Goal: Obtain resource: Download file/media

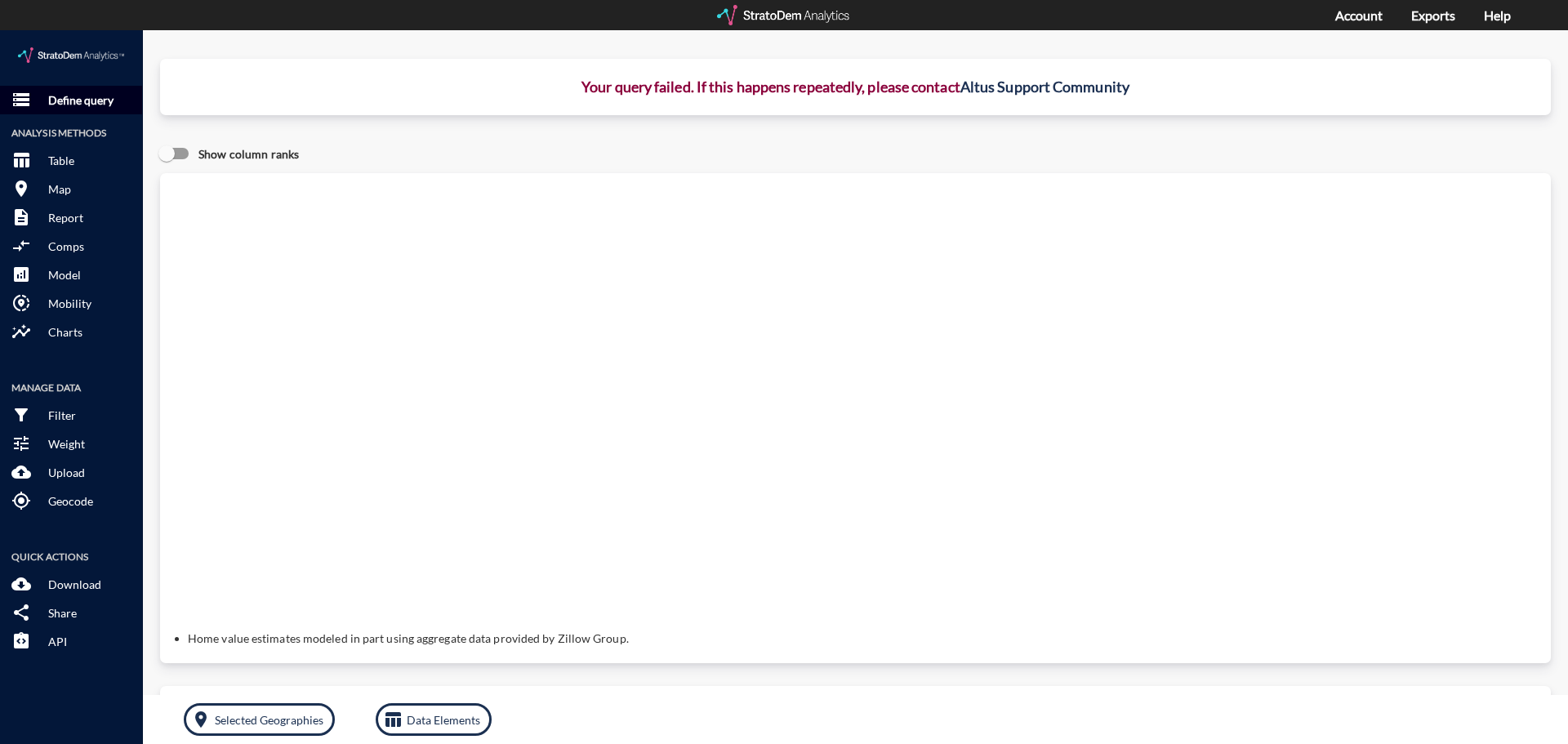
click p "Define query"
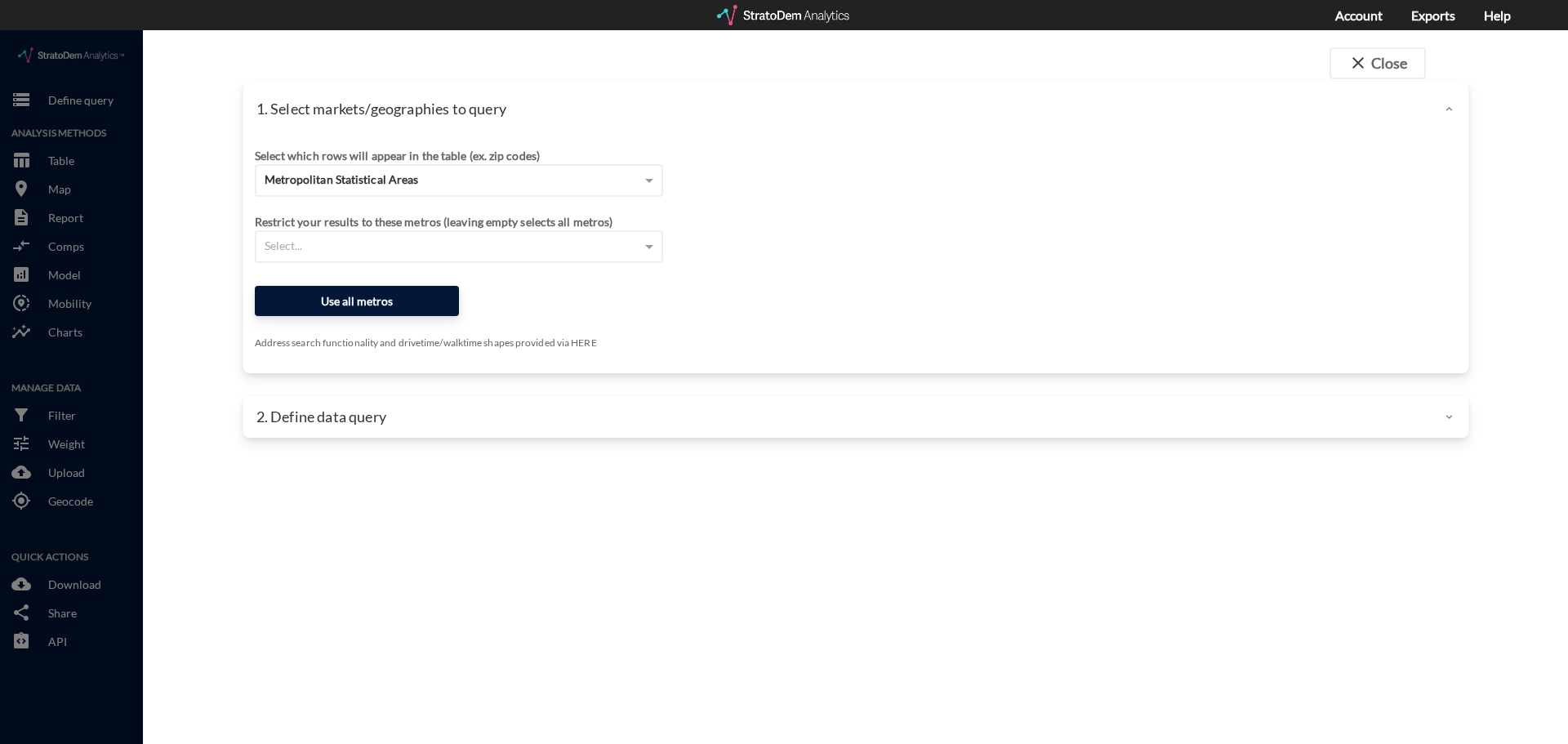
click button "Use all metros"
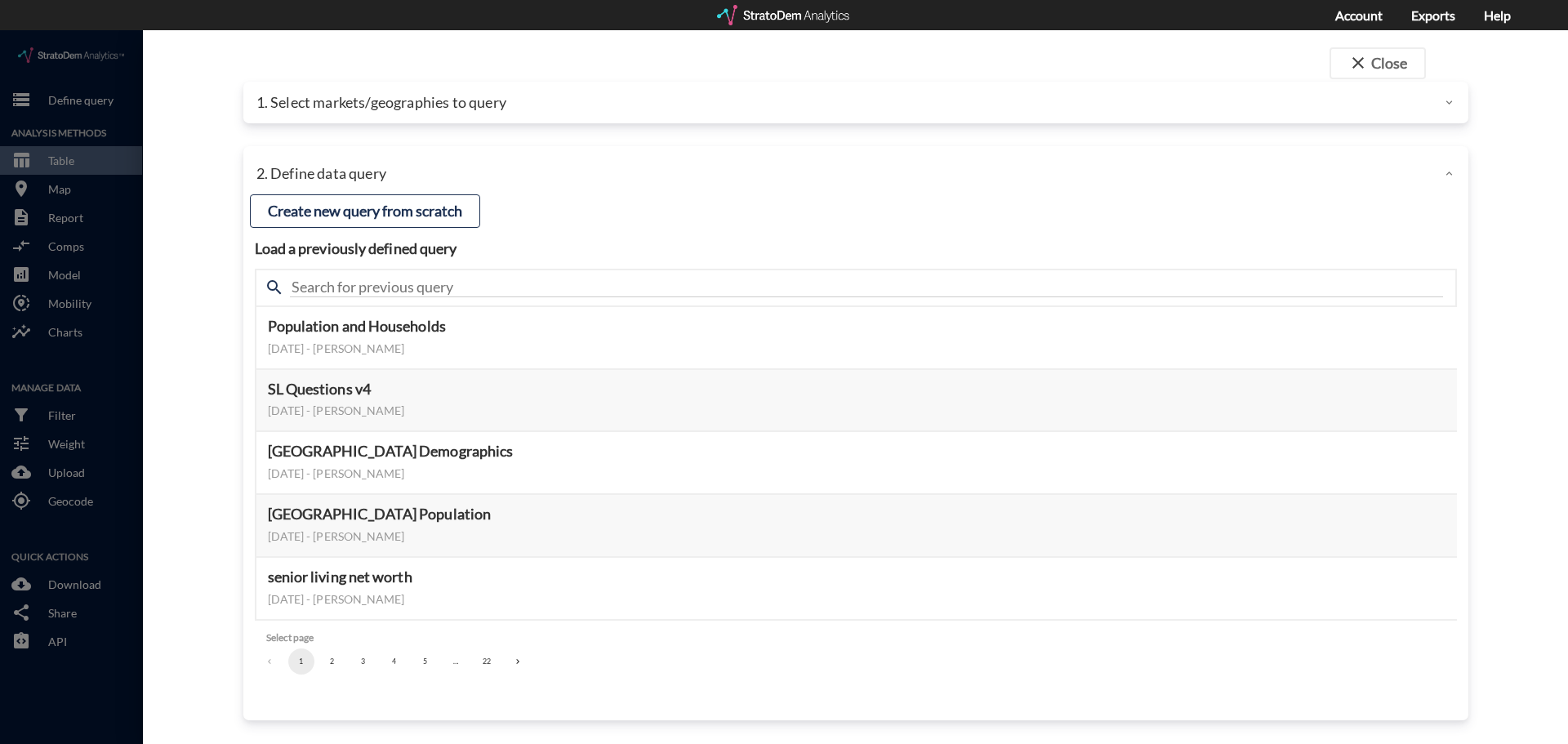
click div "search"
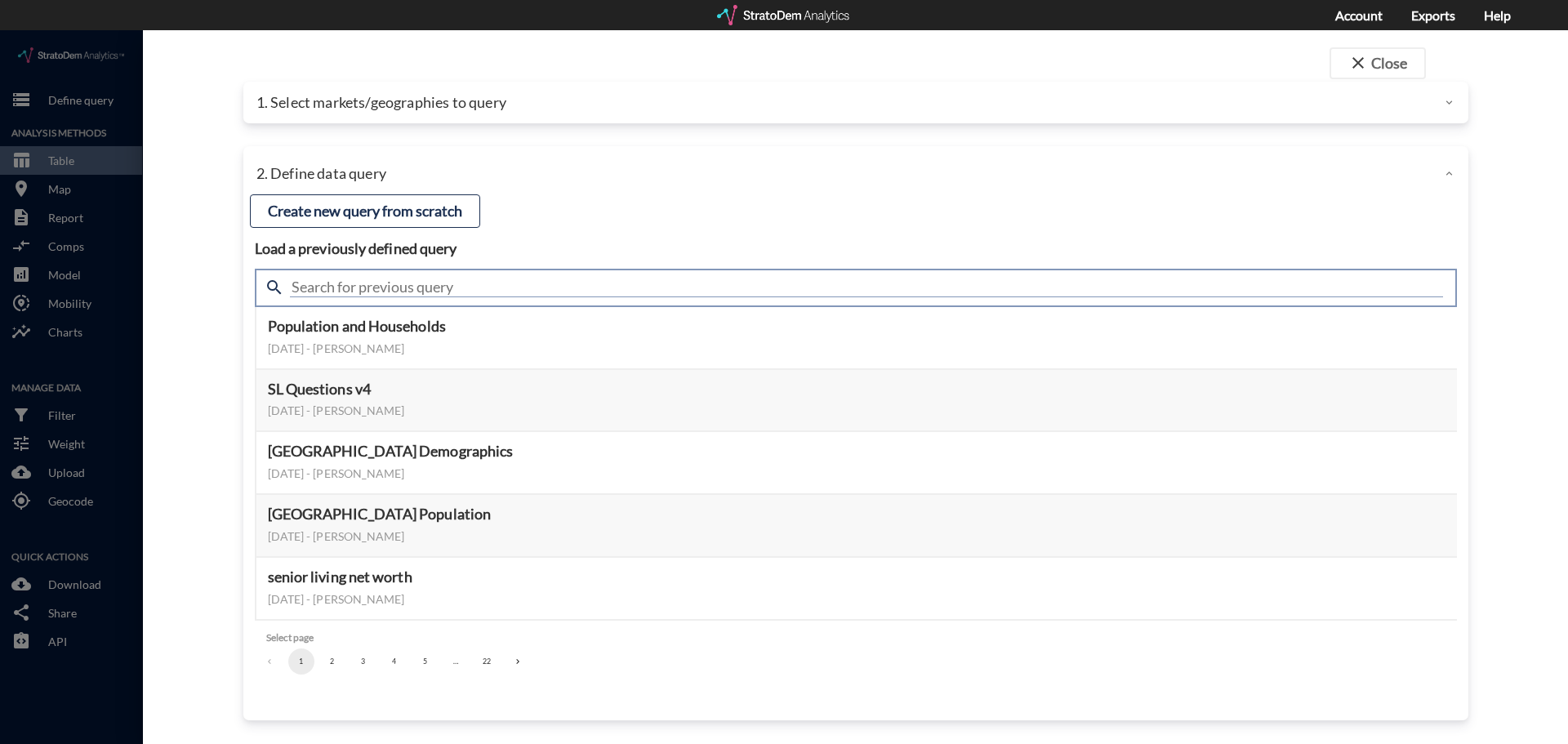
click input "text"
type input "housing"
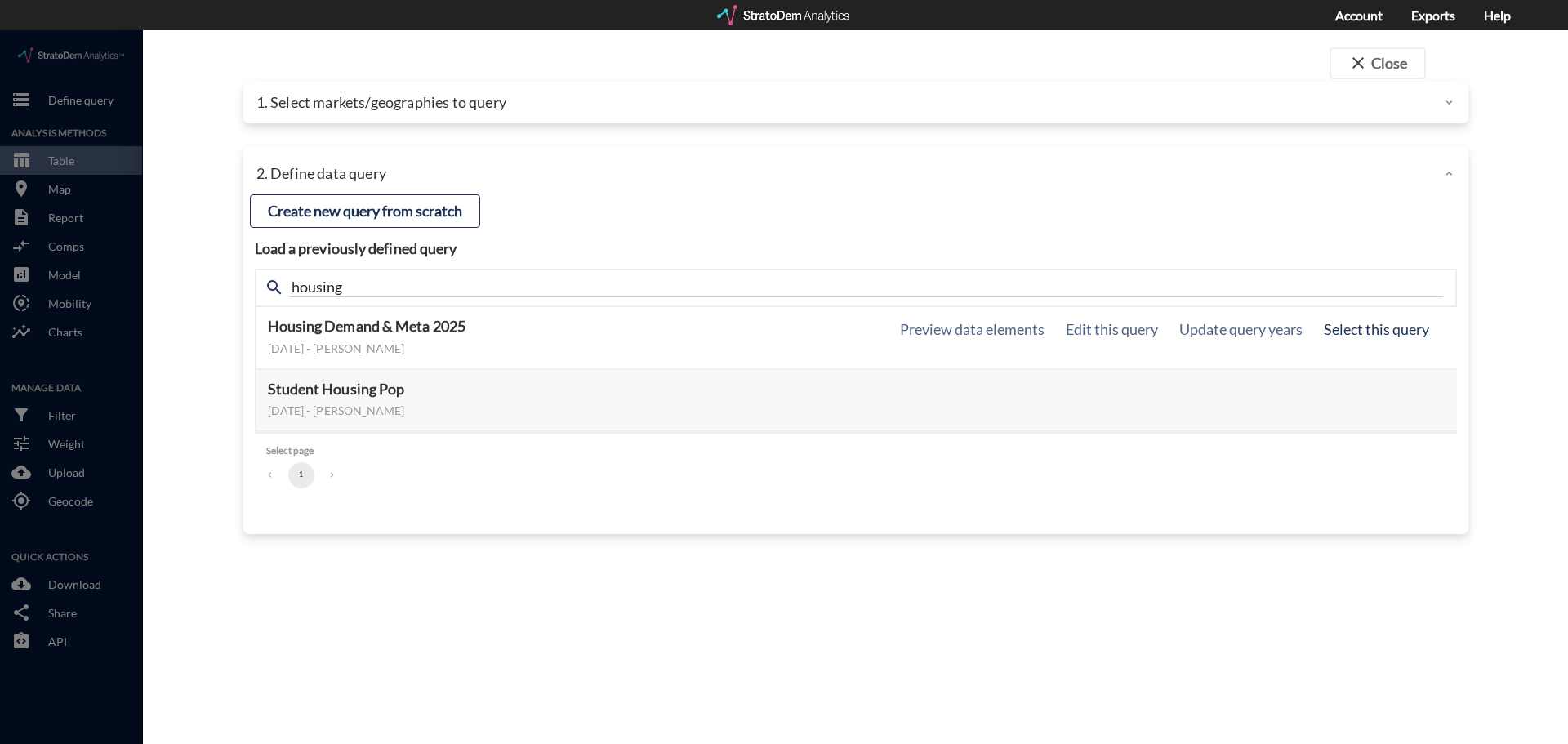
click button "Select this query"
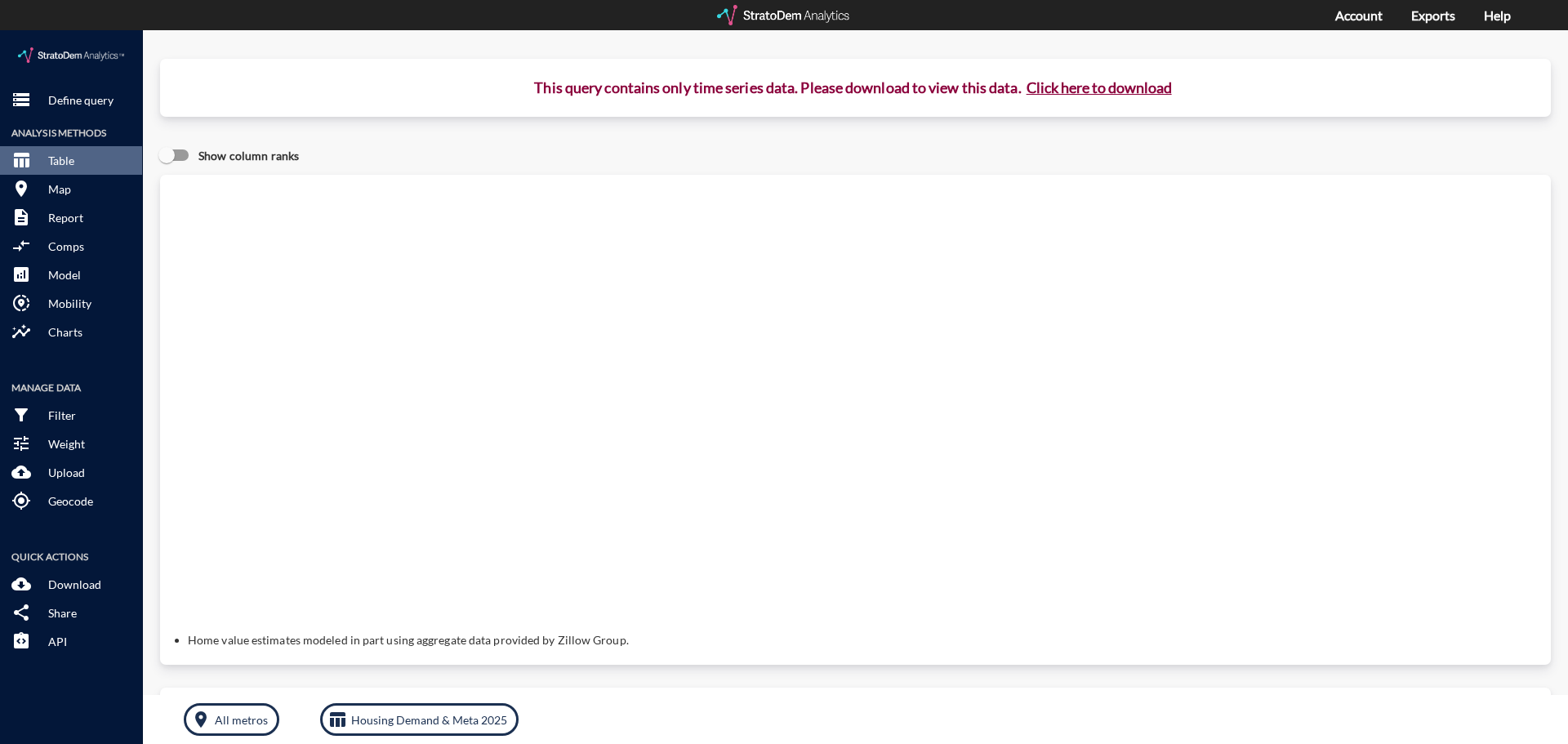
click button "Click here to download"
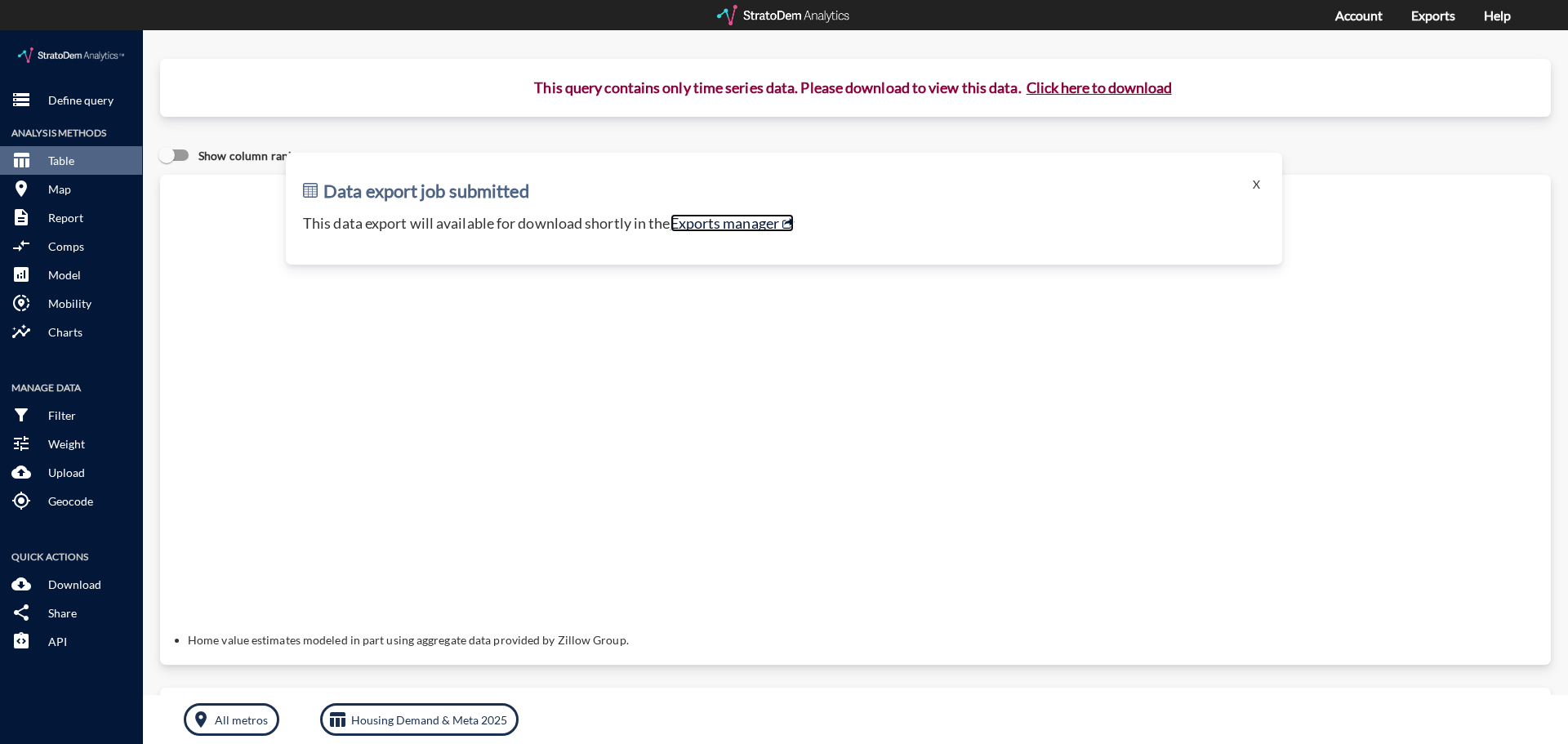
click link "Exports manager"
click p "Define query"
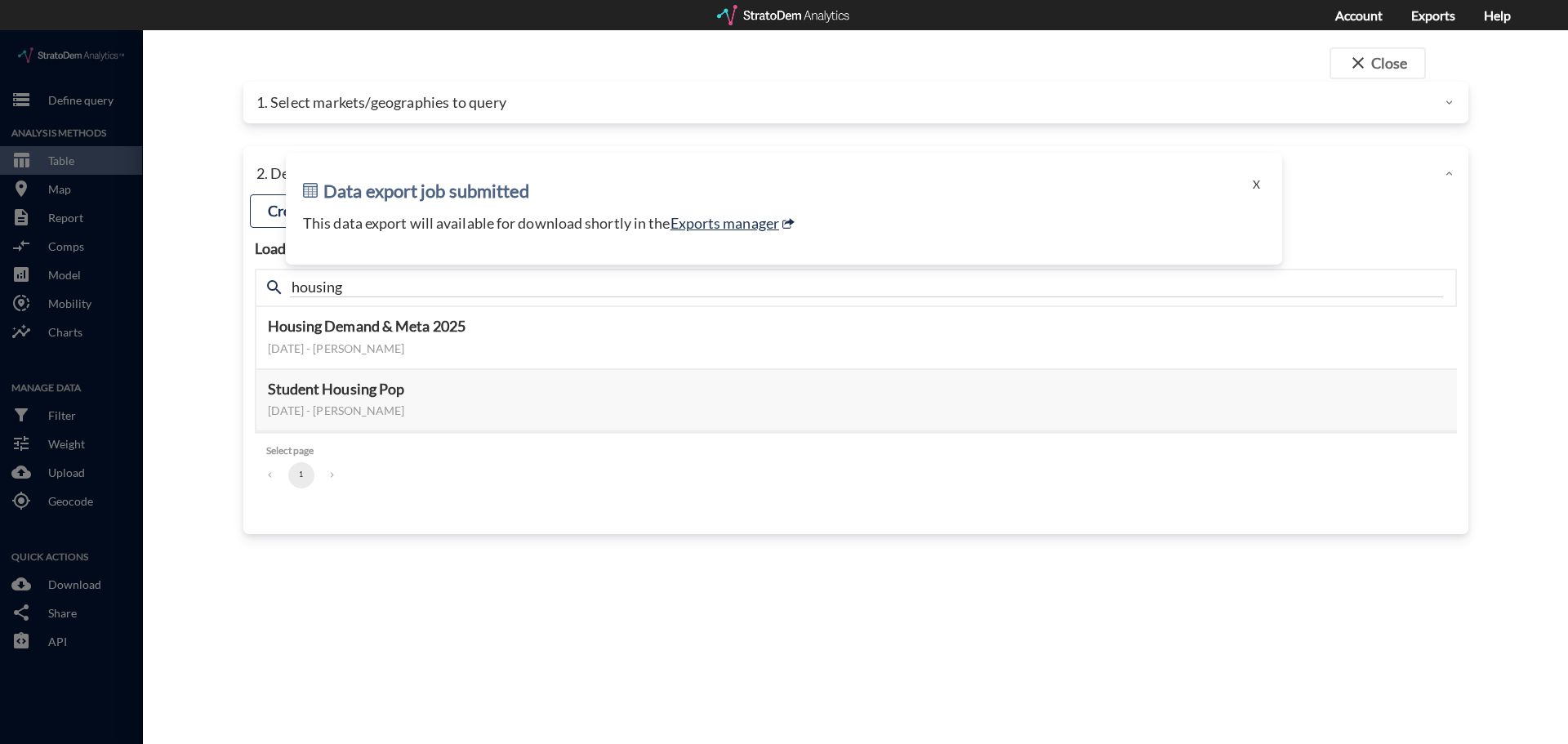
click div "Data export job submitted X This data export will available for download shortl…"
click button "X"
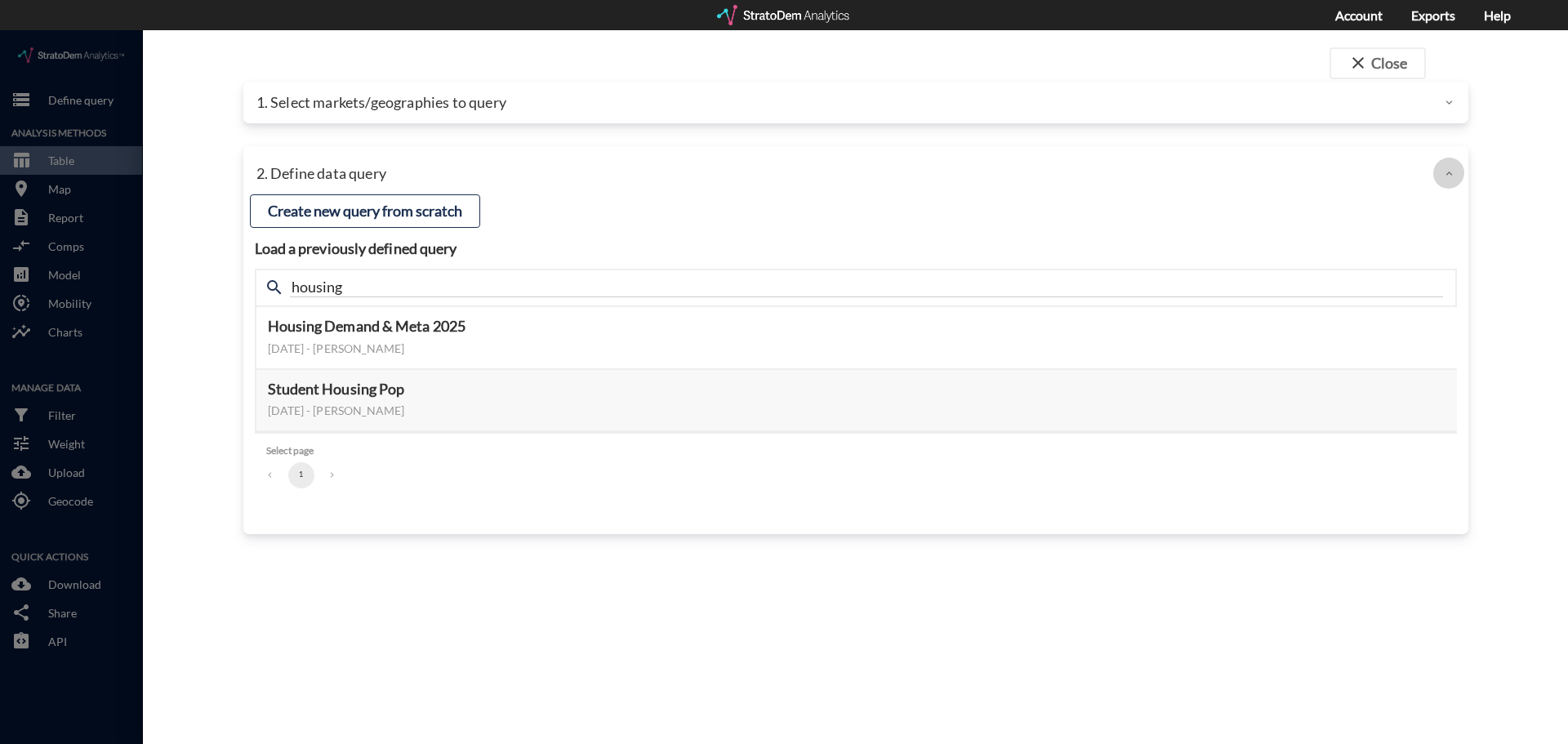
click div
